Goal: Navigation & Orientation: Find specific page/section

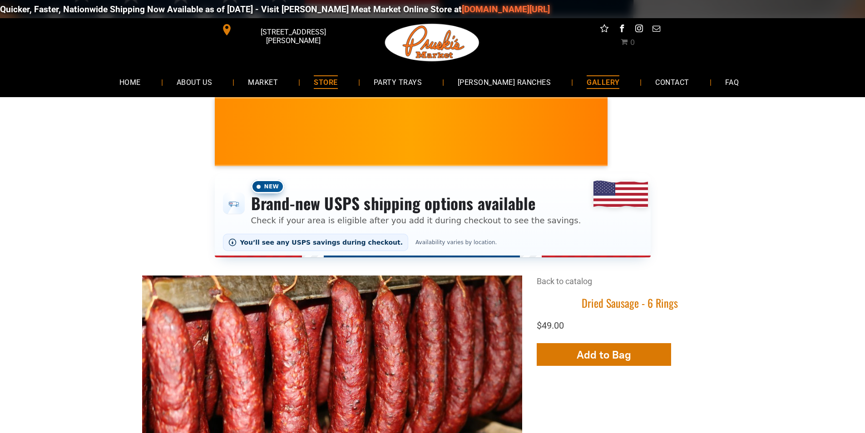
click at [591, 83] on span "GALLERY" at bounding box center [603, 81] width 33 height 13
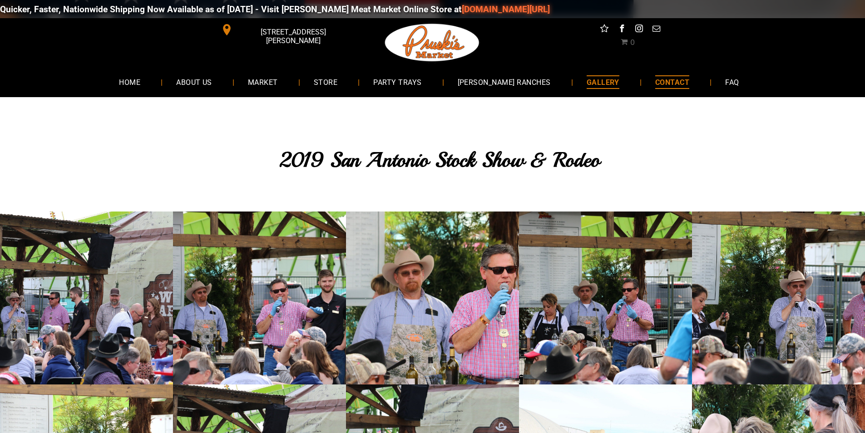
click at [664, 77] on span "CONTACT" at bounding box center [672, 81] width 34 height 13
